Goal: Information Seeking & Learning: Find specific page/section

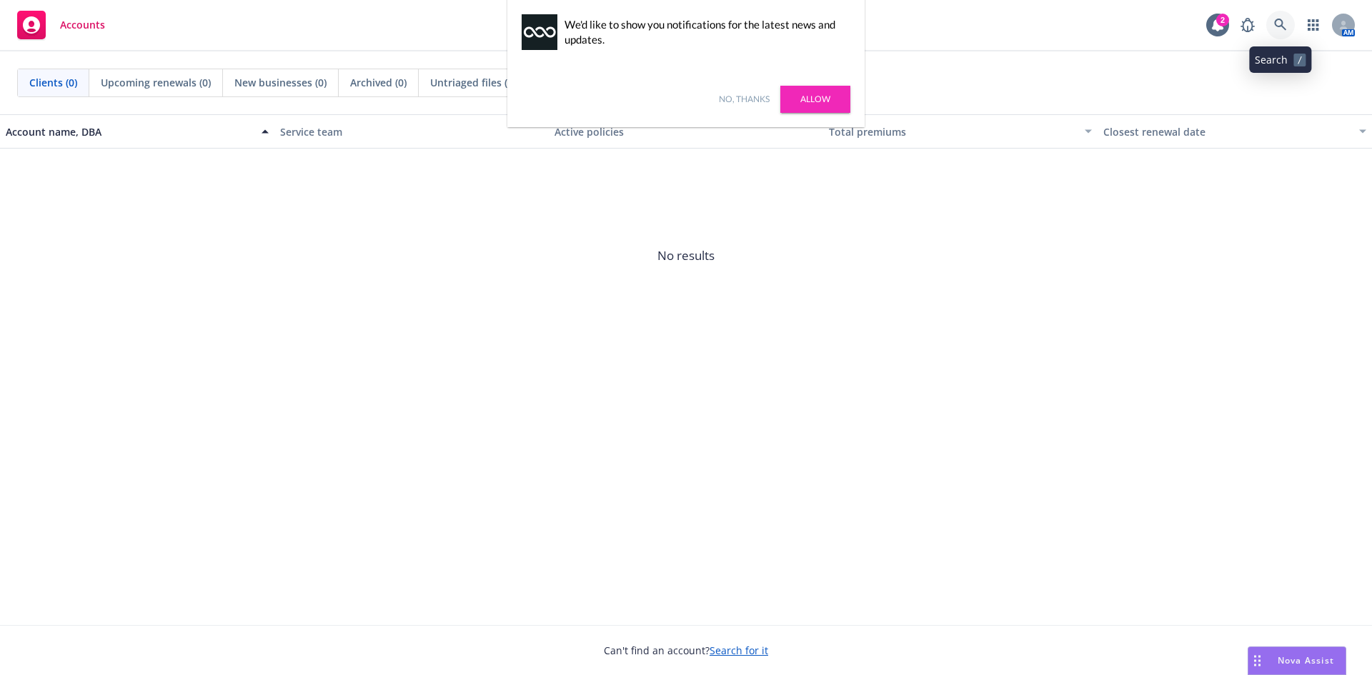
click at [1275, 24] on icon at bounding box center [1280, 25] width 12 height 12
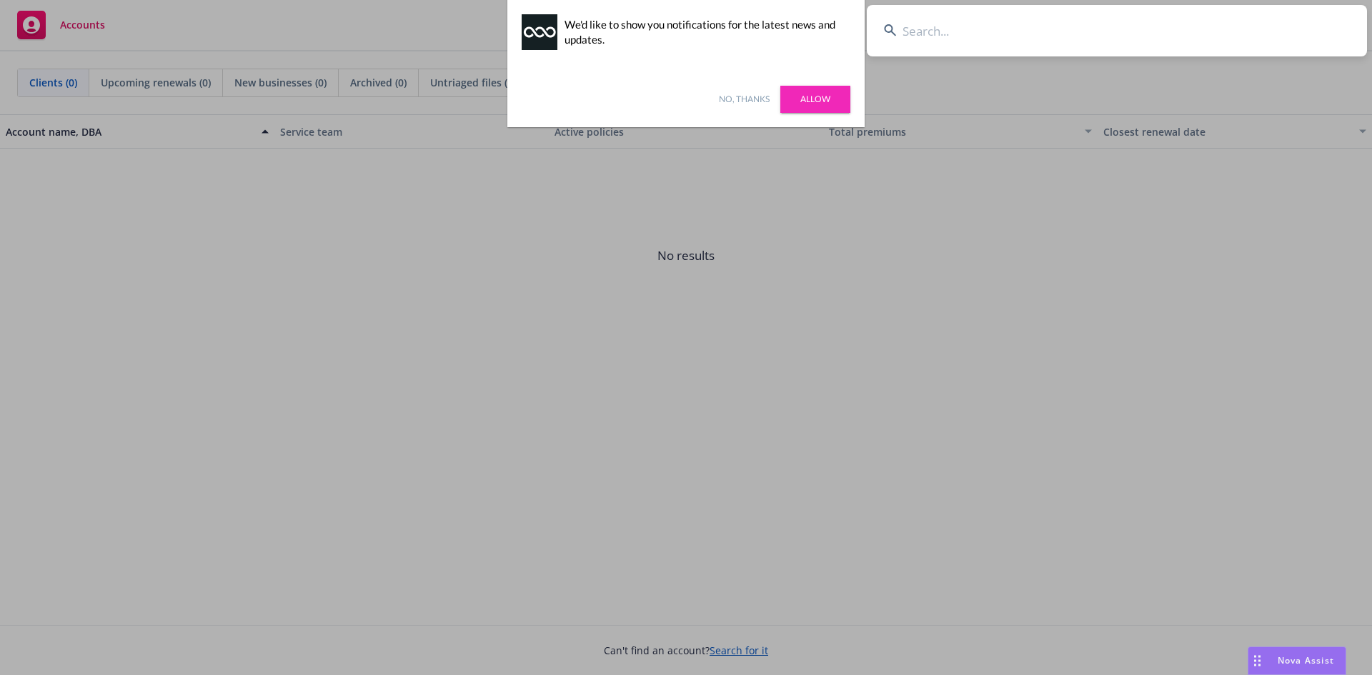
click at [943, 31] on input at bounding box center [1117, 30] width 500 height 51
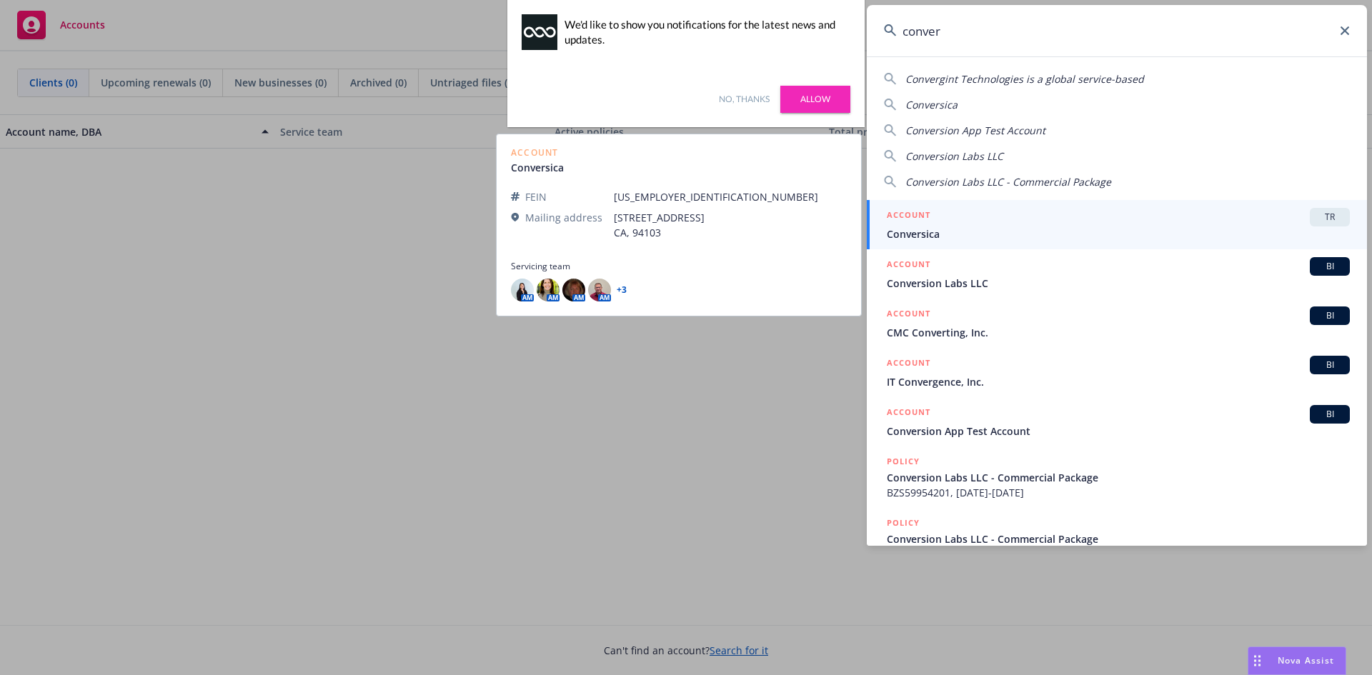
type input "conver"
click at [1318, 218] on span "TR" at bounding box center [1329, 217] width 29 height 13
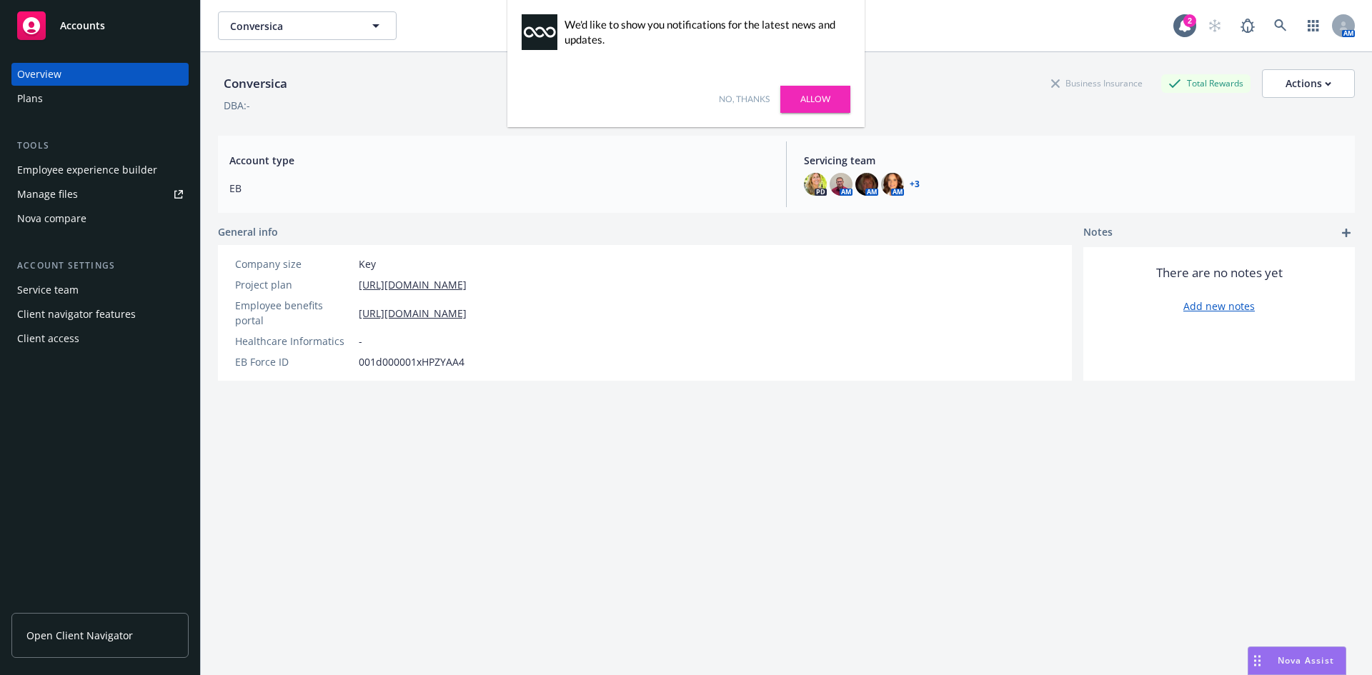
click at [68, 198] on div "Manage files" at bounding box center [47, 194] width 61 height 23
click at [1274, 26] on icon at bounding box center [1280, 25] width 12 height 12
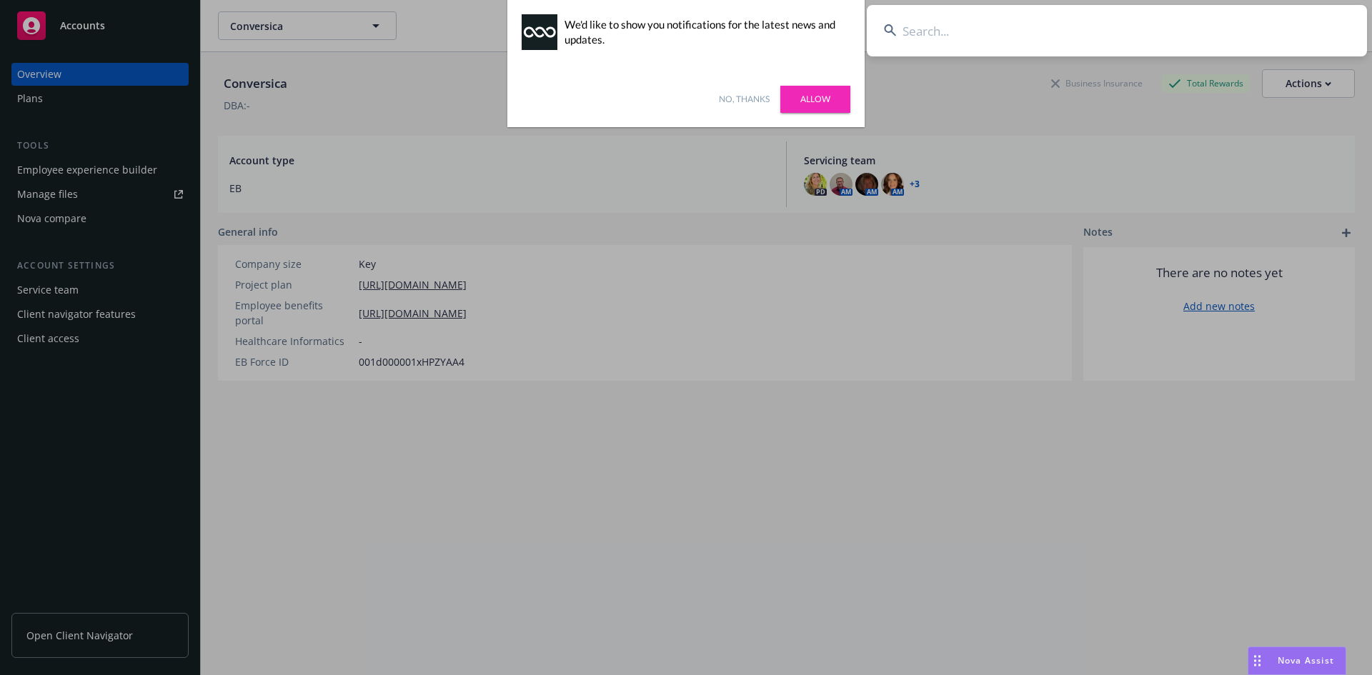
click at [1027, 37] on input at bounding box center [1117, 30] width 500 height 51
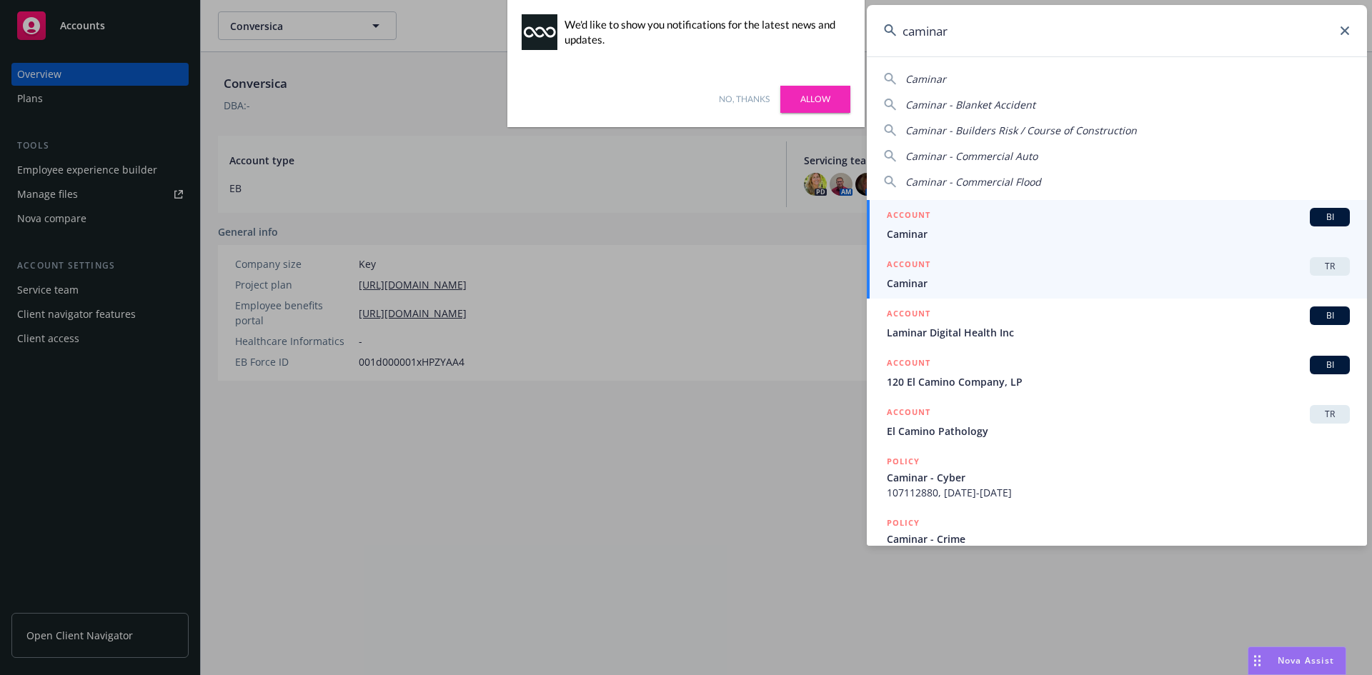
type input "caminar"
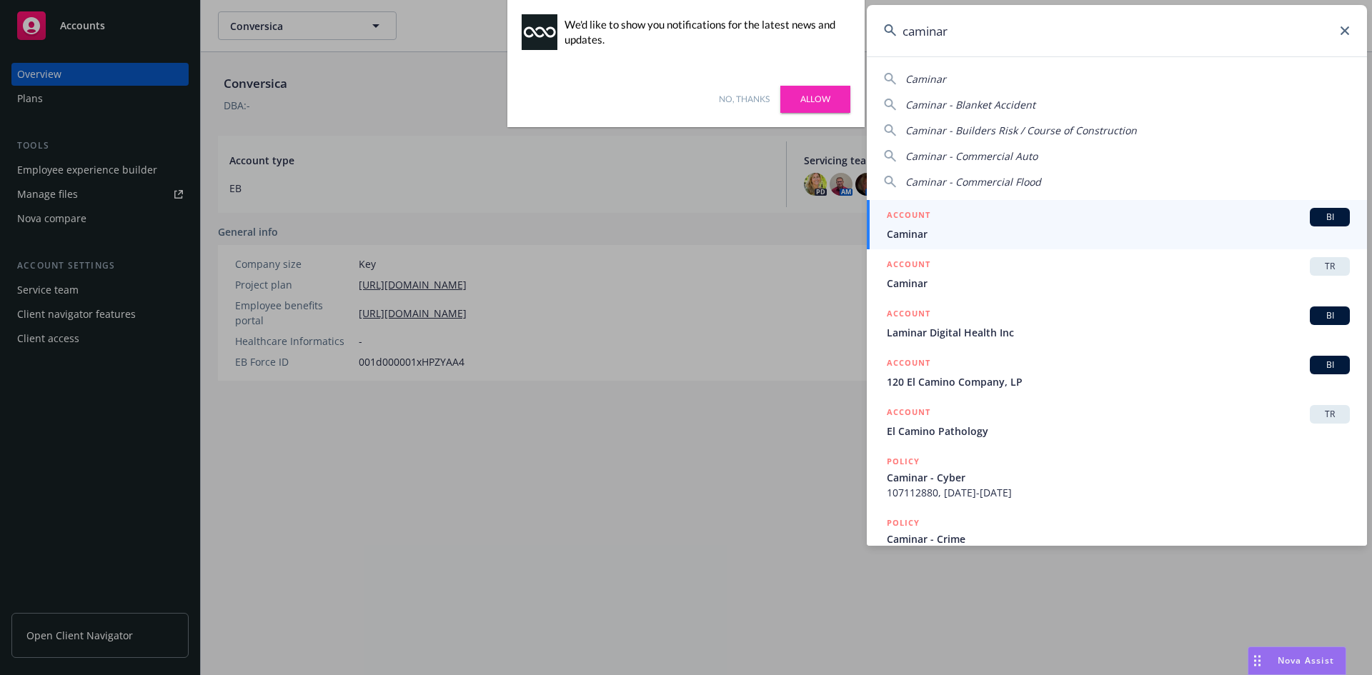
drag, startPoint x: 1315, startPoint y: 266, endPoint x: 1265, endPoint y: 262, distance: 50.1
click at [1315, 266] on span "TR" at bounding box center [1329, 266] width 29 height 13
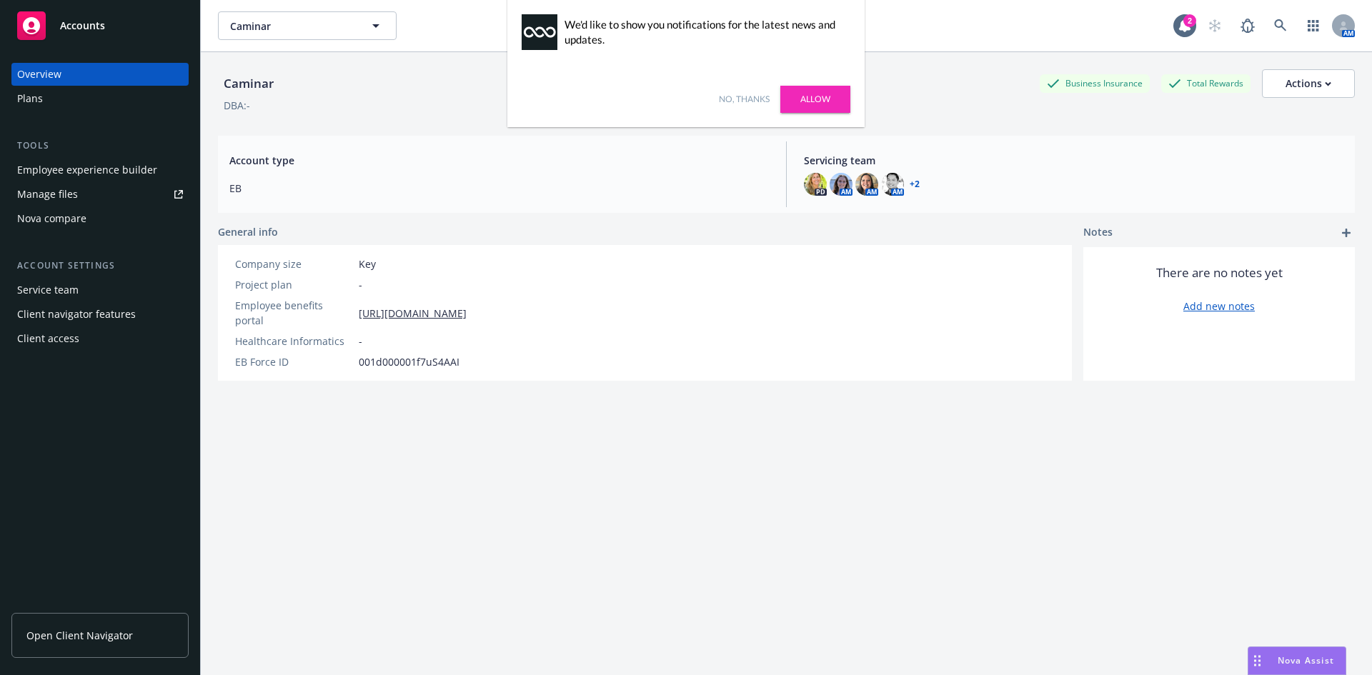
click at [65, 194] on div "Manage files" at bounding box center [47, 194] width 61 height 23
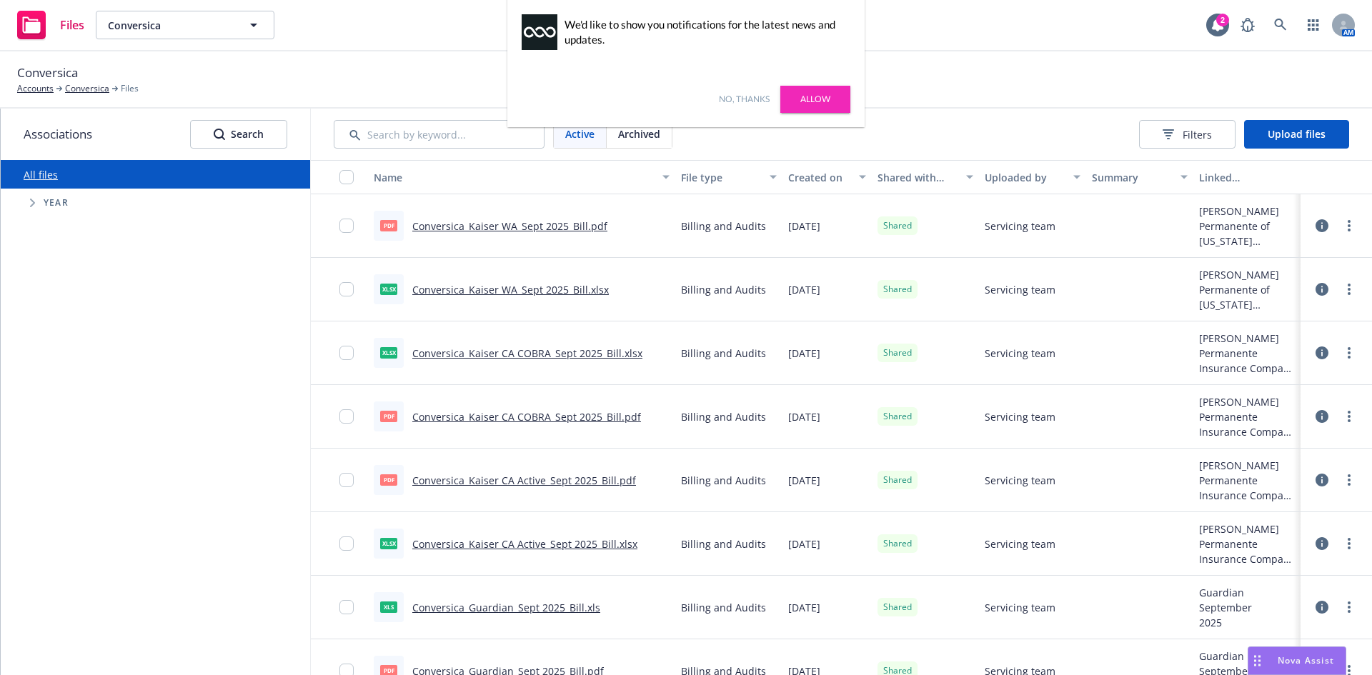
click at [31, 203] on icon "Tree Example" at bounding box center [33, 203] width 6 height 9
click at [50, 400] on icon "Tree Example" at bounding box center [50, 398] width 5 height 9
click at [66, 459] on icon "Tree Example" at bounding box center [69, 458] width 6 height 9
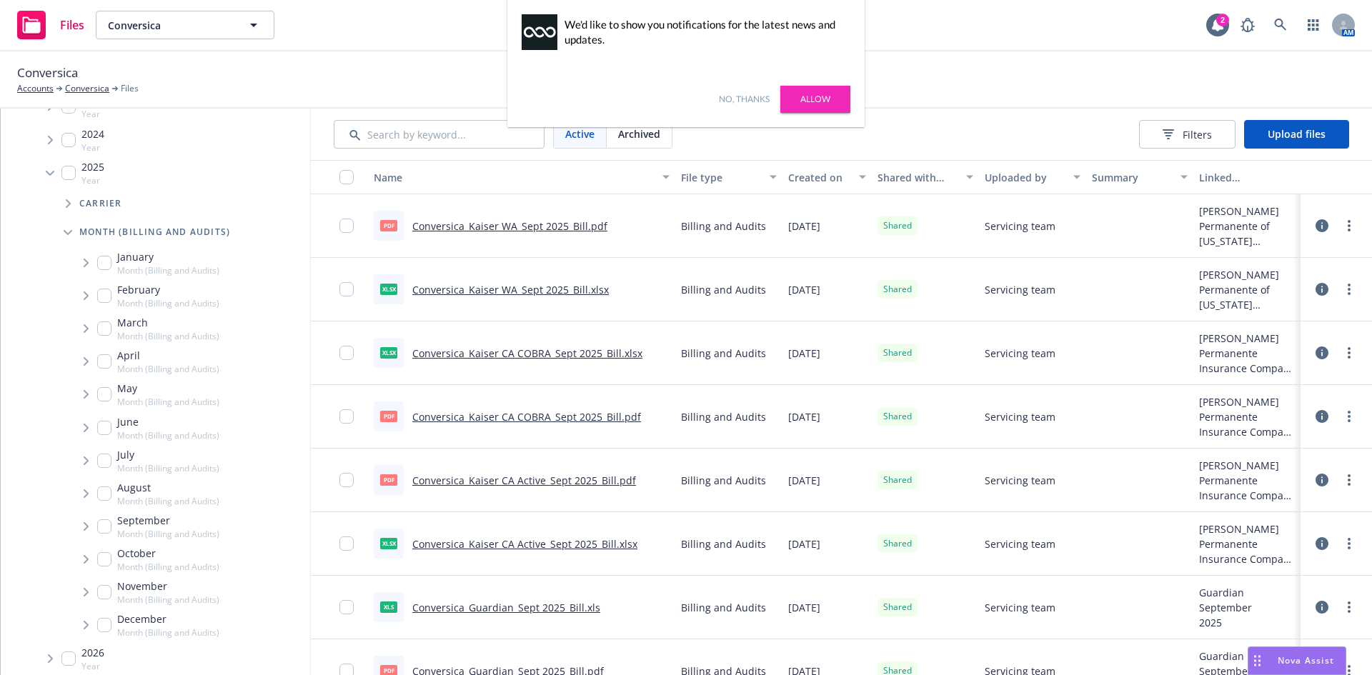
click at [85, 494] on icon "Tree Example" at bounding box center [87, 493] width 6 height 9
click at [103, 524] on icon "Tree Example" at bounding box center [104, 524] width 6 height 9
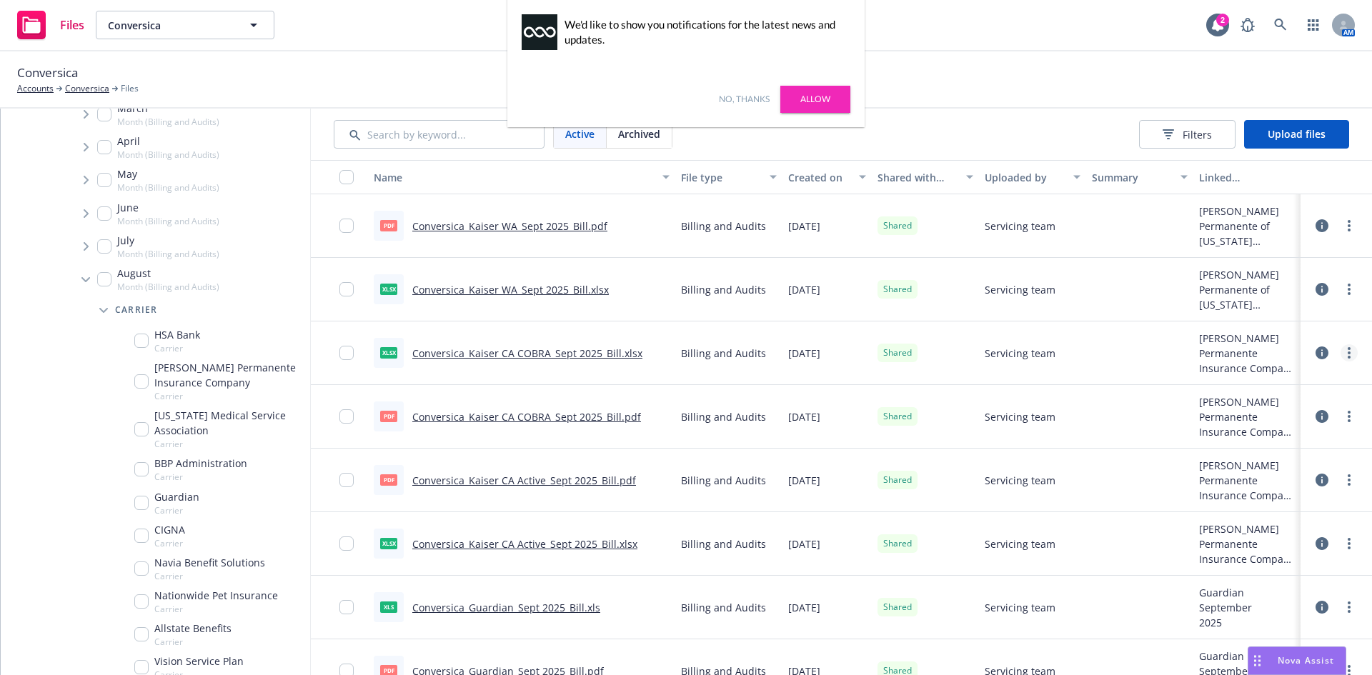
click at [1340, 349] on link "more" at bounding box center [1348, 352] width 17 height 17
click at [199, 390] on span "Carrier" at bounding box center [229, 396] width 150 height 12
checkbox input "true"
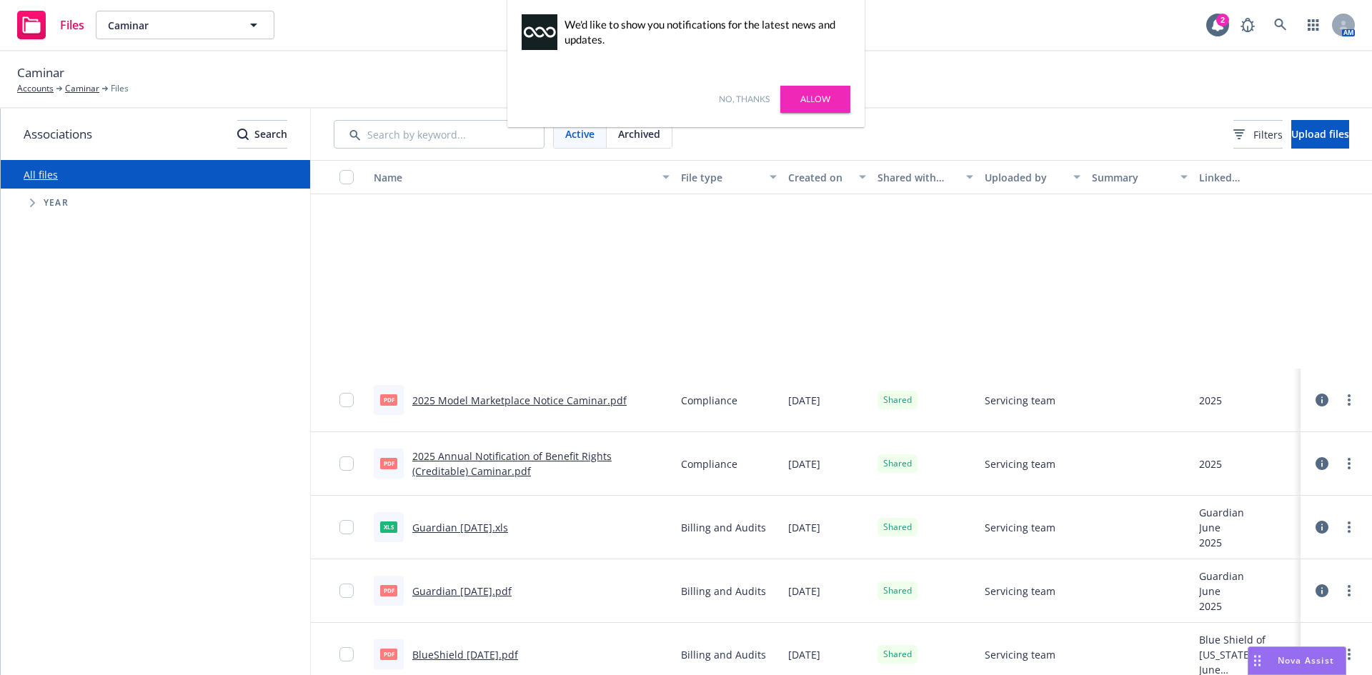
scroll to position [2500, 0]
